Goal: Check status

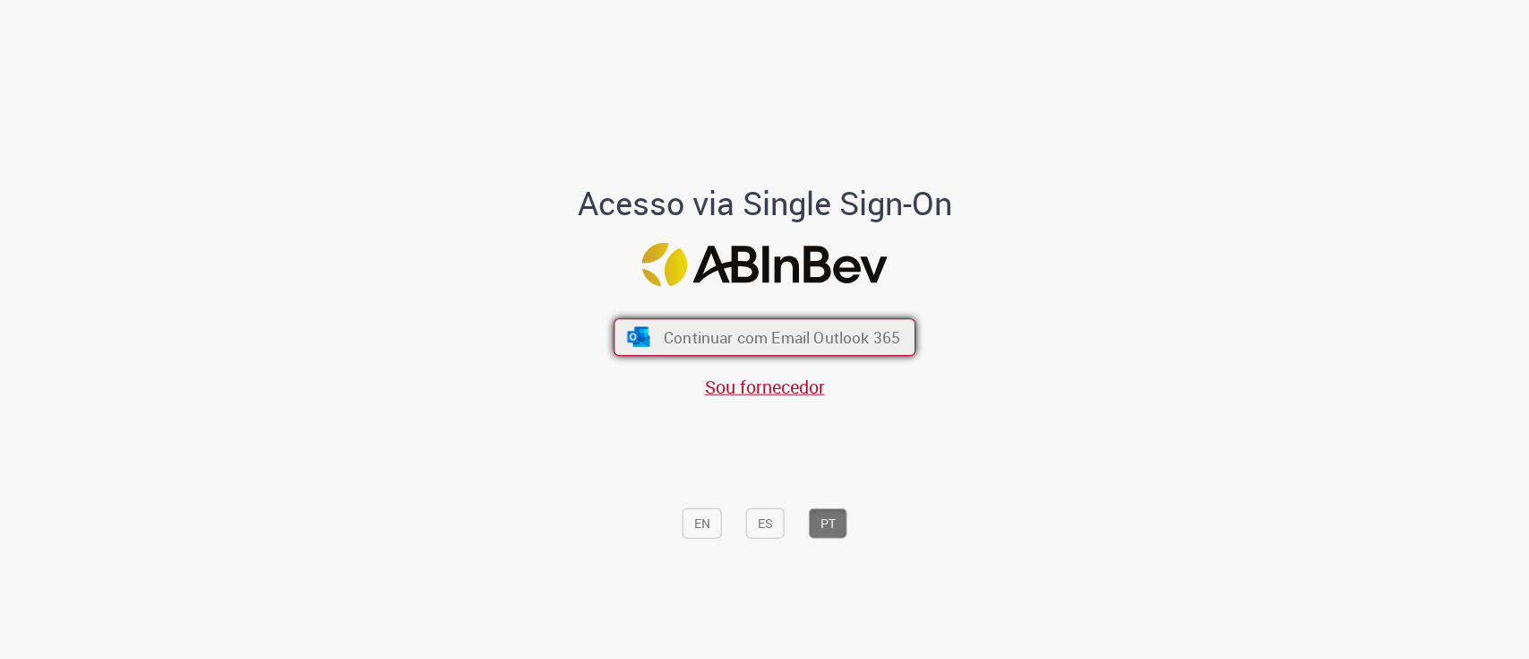
click at [774, 355] on button "Continuar com Email Outlook 365" at bounding box center [765, 337] width 302 height 38
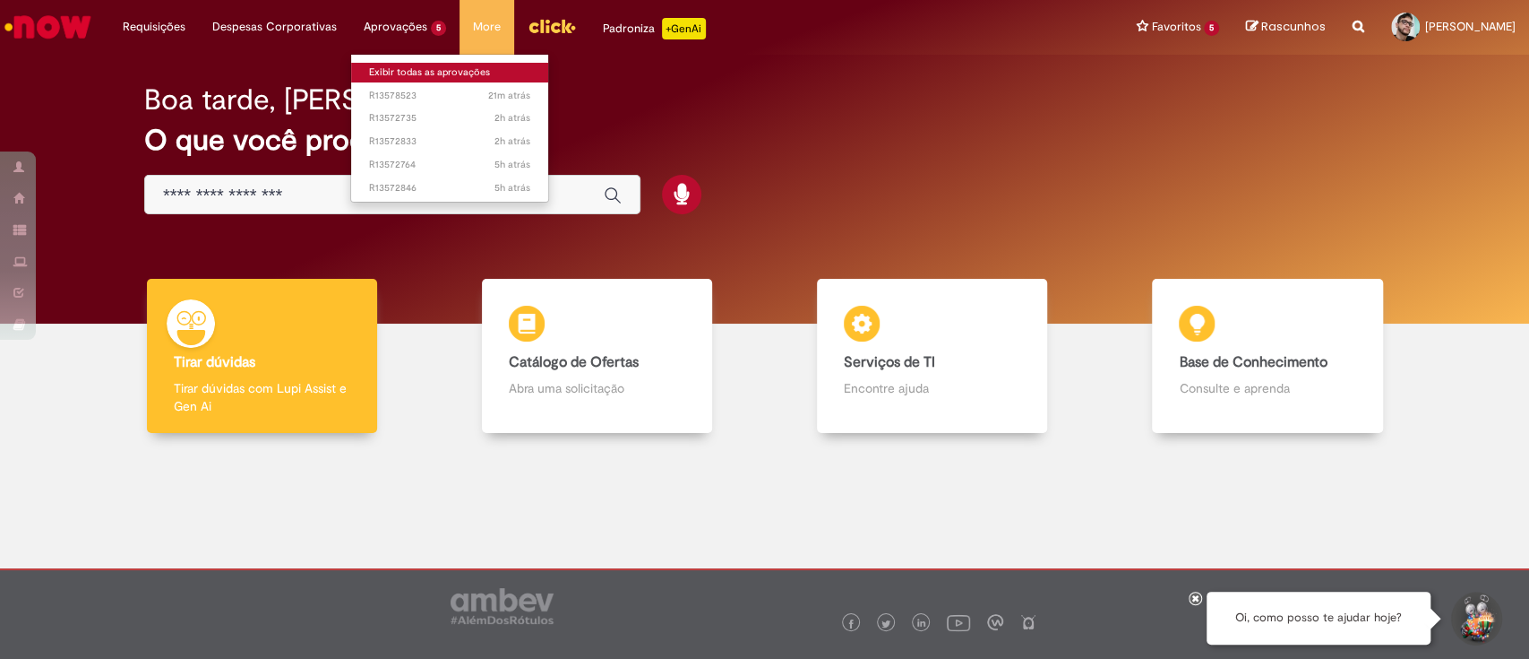
click at [443, 71] on link "Exibir todas as aprovações" at bounding box center [449, 73] width 197 height 20
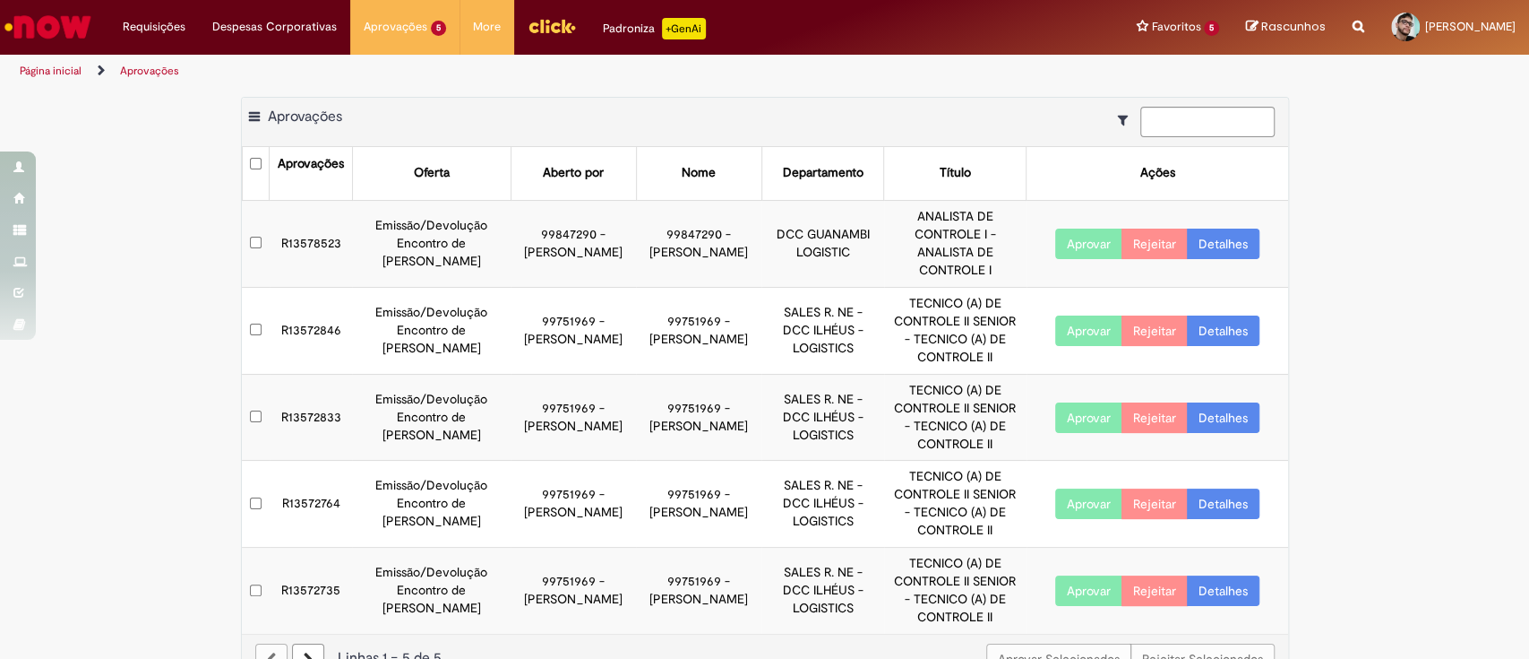
click at [814, 69] on ul "Página inicial Aprovações" at bounding box center [509, 71] width 993 height 33
click at [473, 231] on td "Emissão/Devolução Encontro de [PERSON_NAME]" at bounding box center [431, 243] width 159 height 87
click at [1230, 241] on link "Detalhes" at bounding box center [1223, 243] width 73 height 30
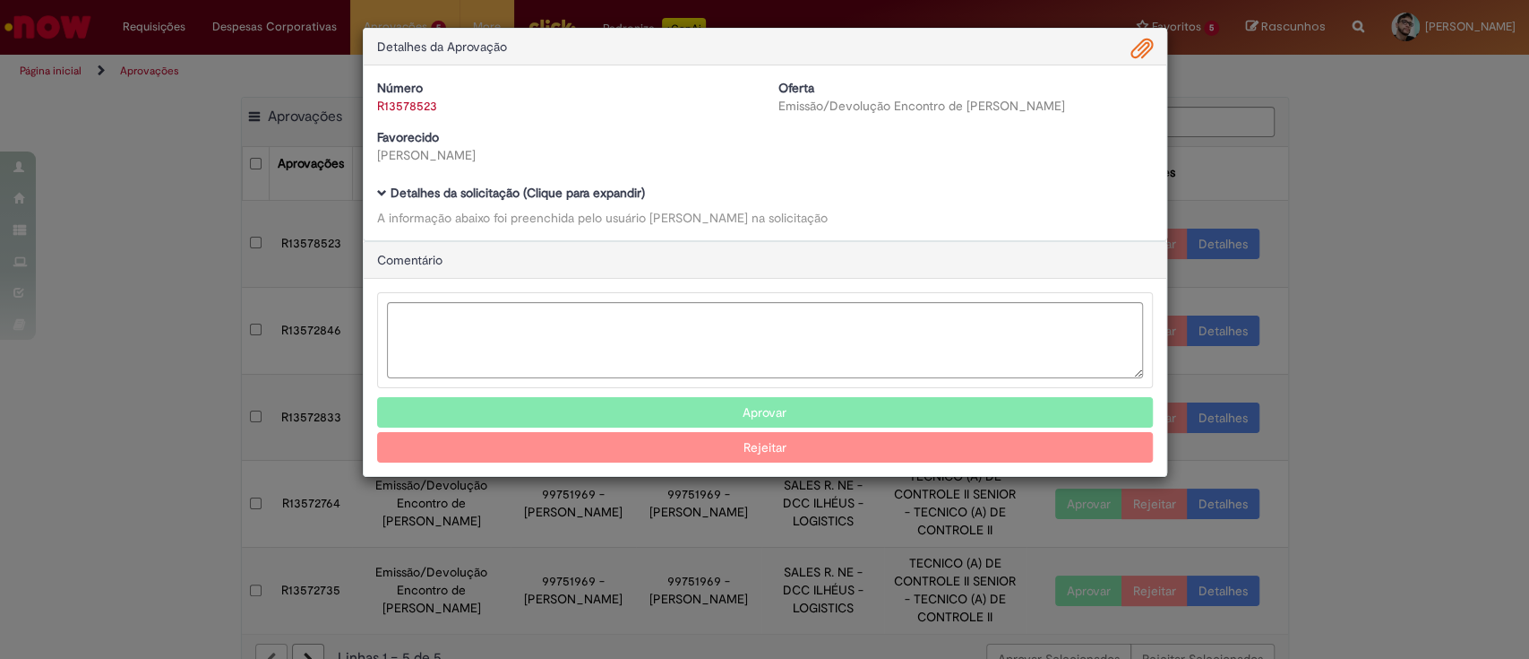
click at [1137, 52] on span "Ambev Approval Modal" at bounding box center [1143, 49] width 22 height 30
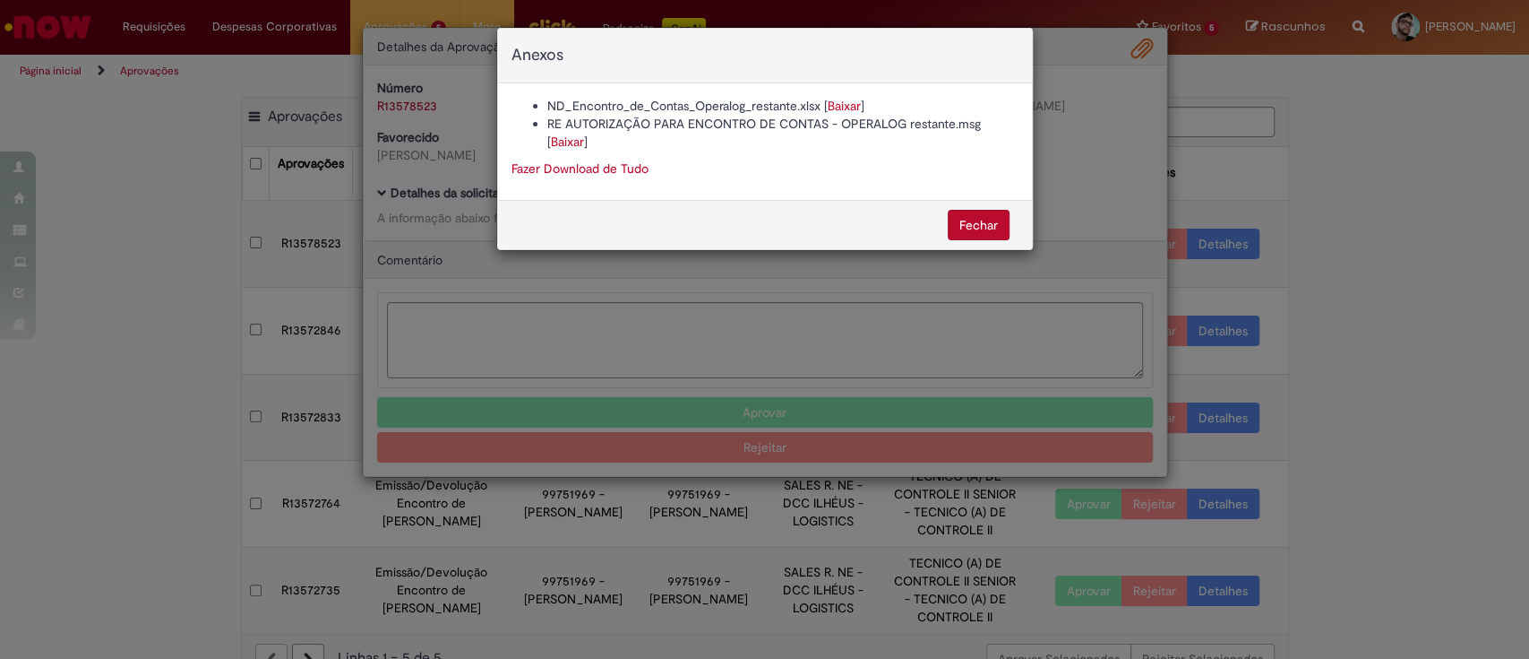
click at [580, 140] on link "Baixar" at bounding box center [567, 142] width 33 height 16
click at [839, 112] on link "Baixar" at bounding box center [844, 106] width 33 height 16
